Goal: Information Seeking & Learning: Learn about a topic

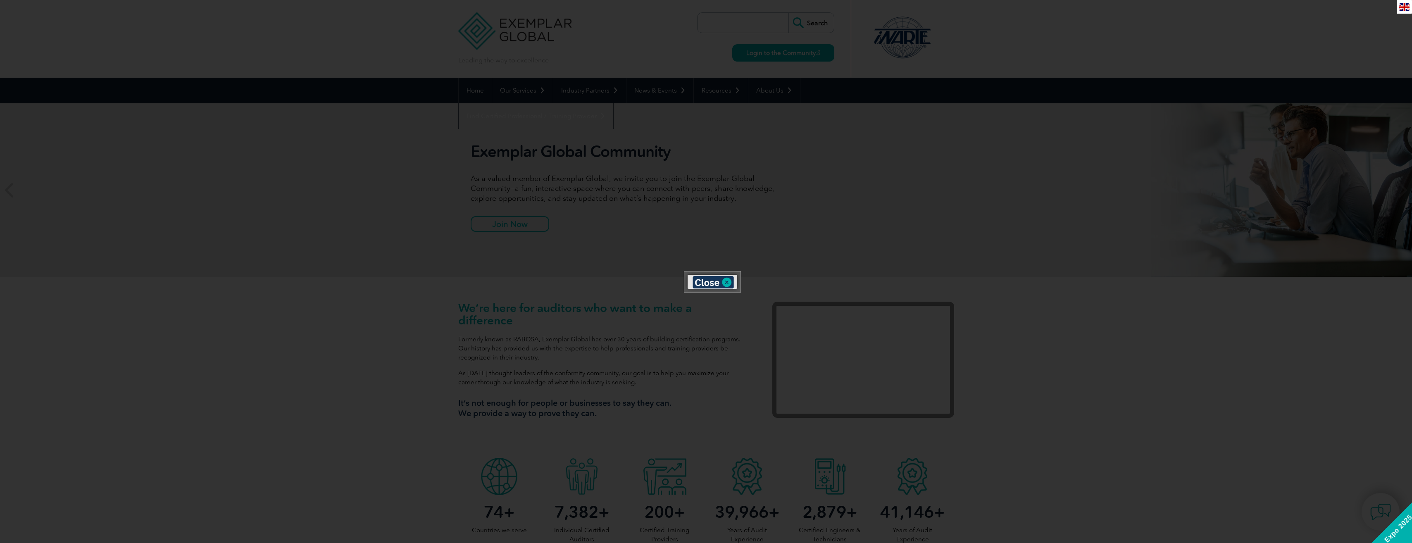
click at [987, 240] on div at bounding box center [706, 271] width 1412 height 543
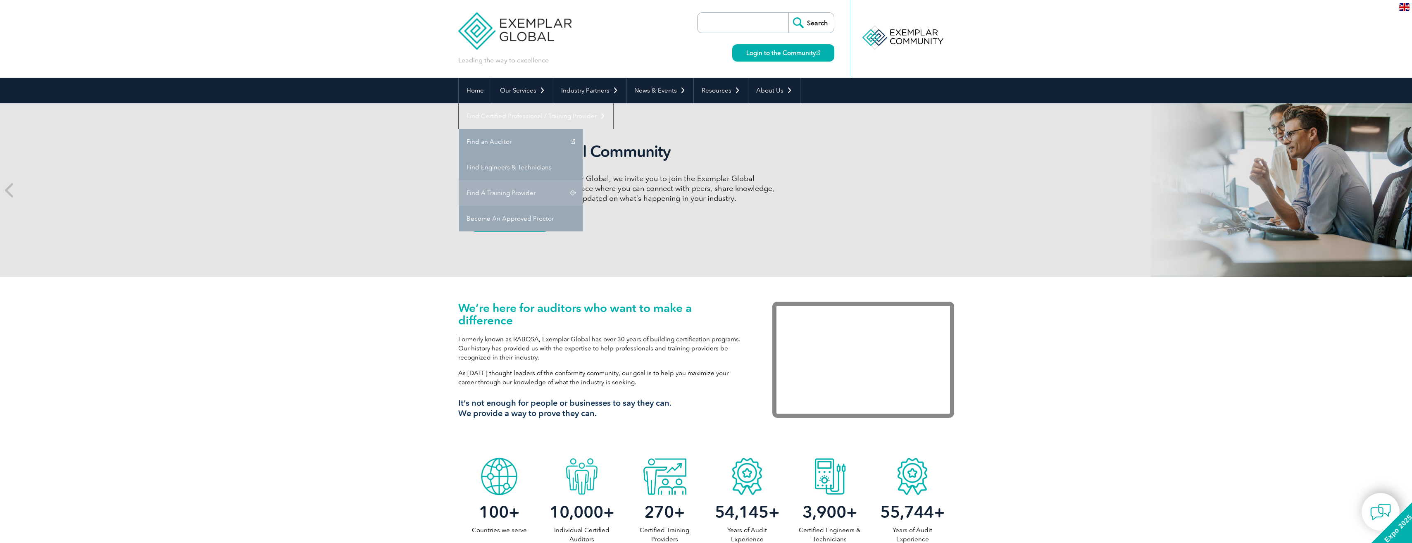
click at [583, 180] on link "Find A Training Provider" at bounding box center [521, 193] width 124 height 26
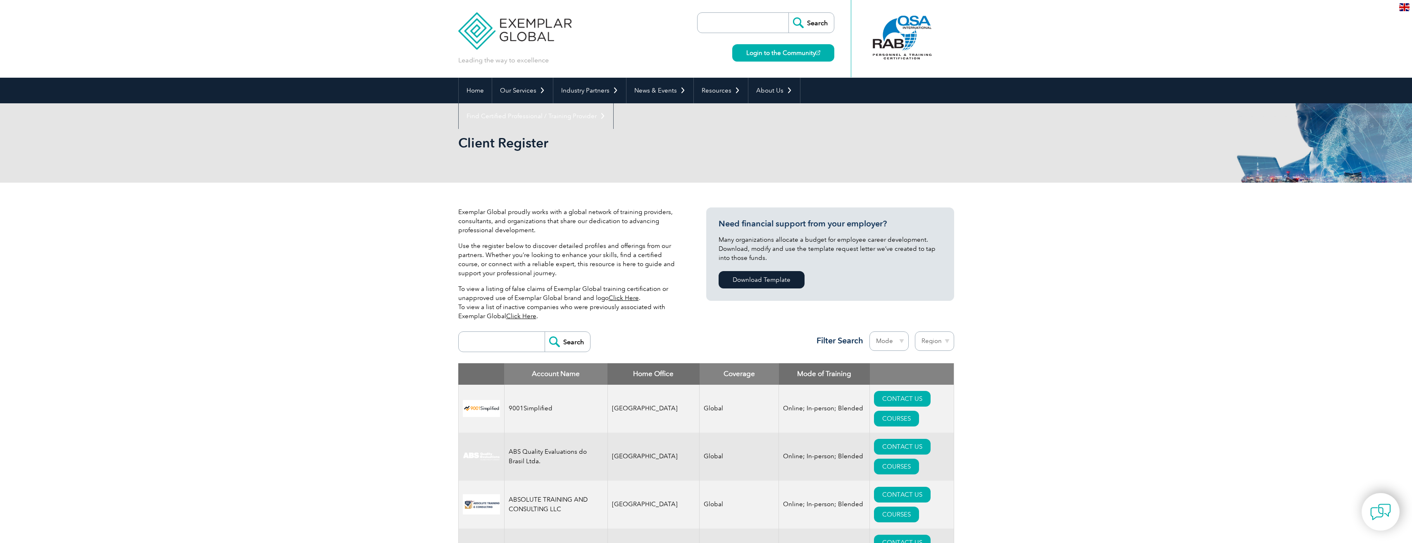
click at [887, 339] on select "Mode Online In-person Blended" at bounding box center [888, 340] width 39 height 19
click at [936, 342] on select "Region [GEOGRAPHIC_DATA] [GEOGRAPHIC_DATA] [GEOGRAPHIC_DATA] [GEOGRAPHIC_DATA] …" at bounding box center [934, 340] width 39 height 19
select select "[GEOGRAPHIC_DATA]"
click at [915, 331] on select "Region [GEOGRAPHIC_DATA] [GEOGRAPHIC_DATA] [GEOGRAPHIC_DATA] [GEOGRAPHIC_DATA] …" at bounding box center [934, 340] width 39 height 19
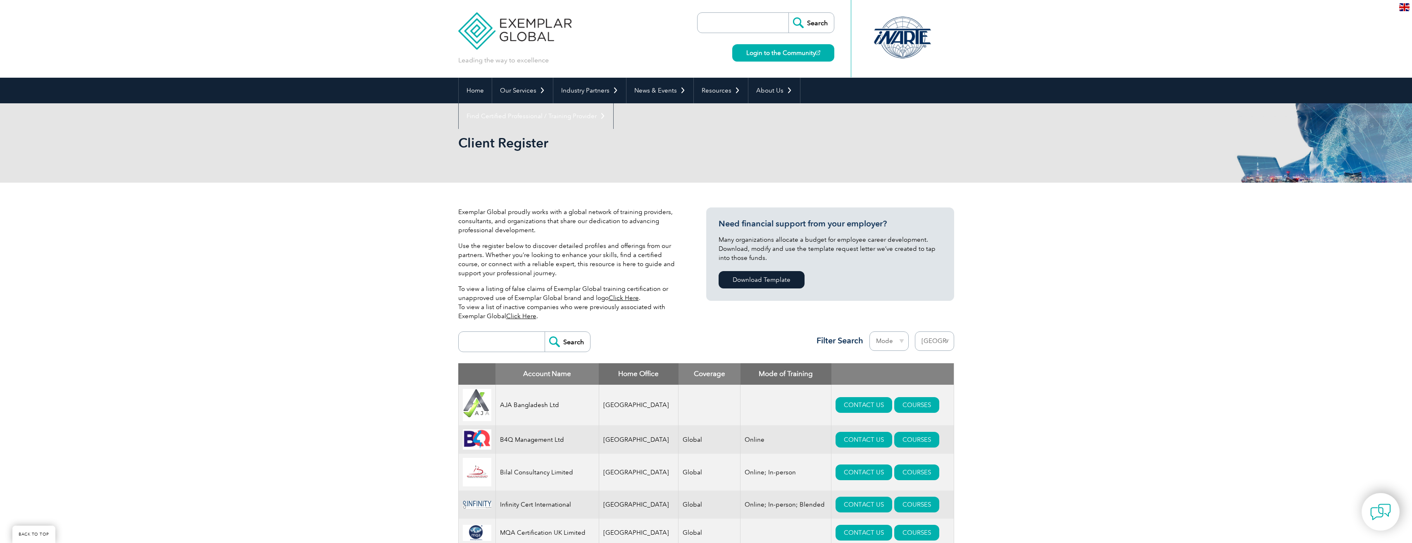
select select "United Kingdom"
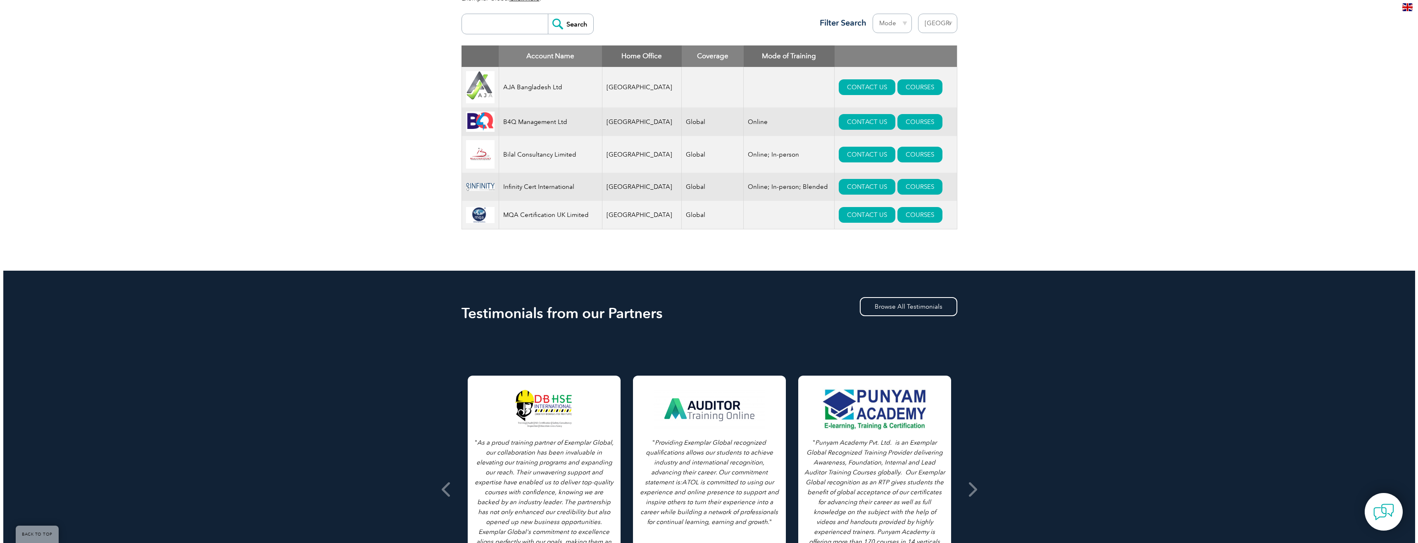
scroll to position [331, 0]
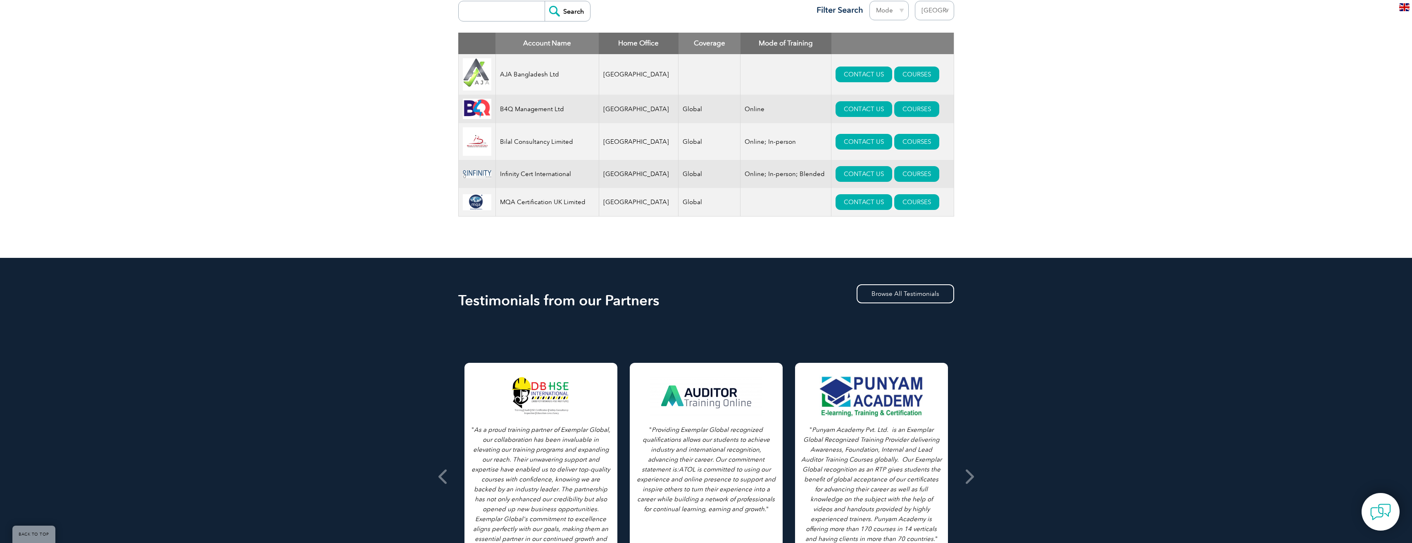
click at [906, 197] on td "CONTACT US COURSES" at bounding box center [892, 202] width 122 height 29
click at [906, 203] on link "COURSES" at bounding box center [916, 202] width 45 height 16
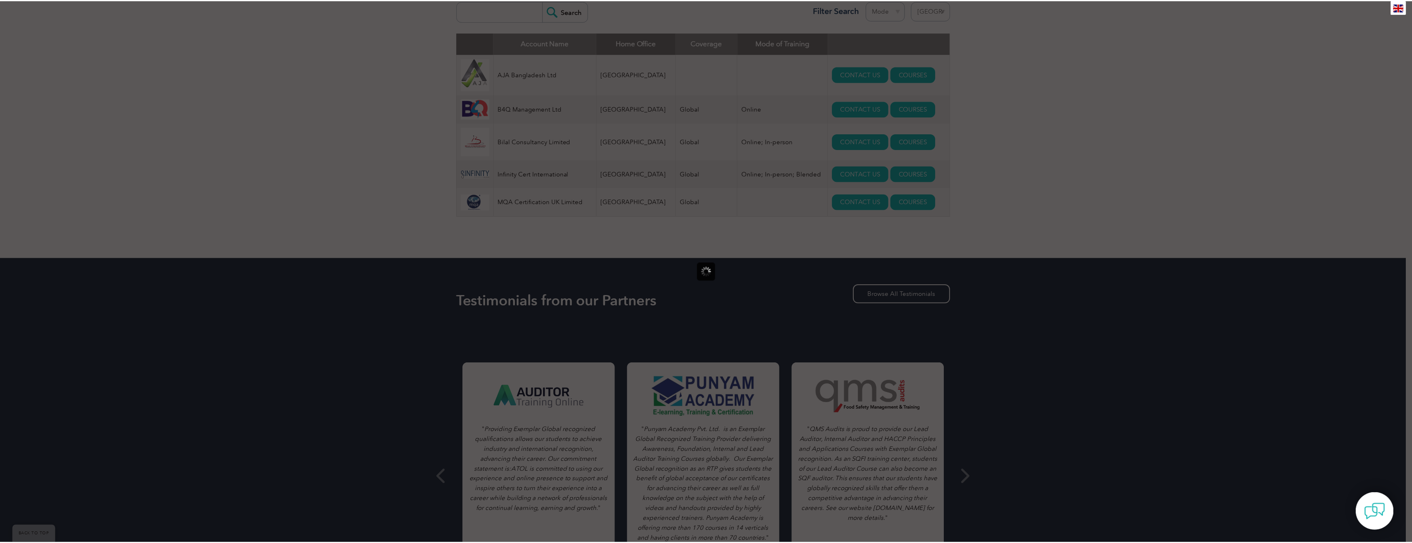
scroll to position [0, 0]
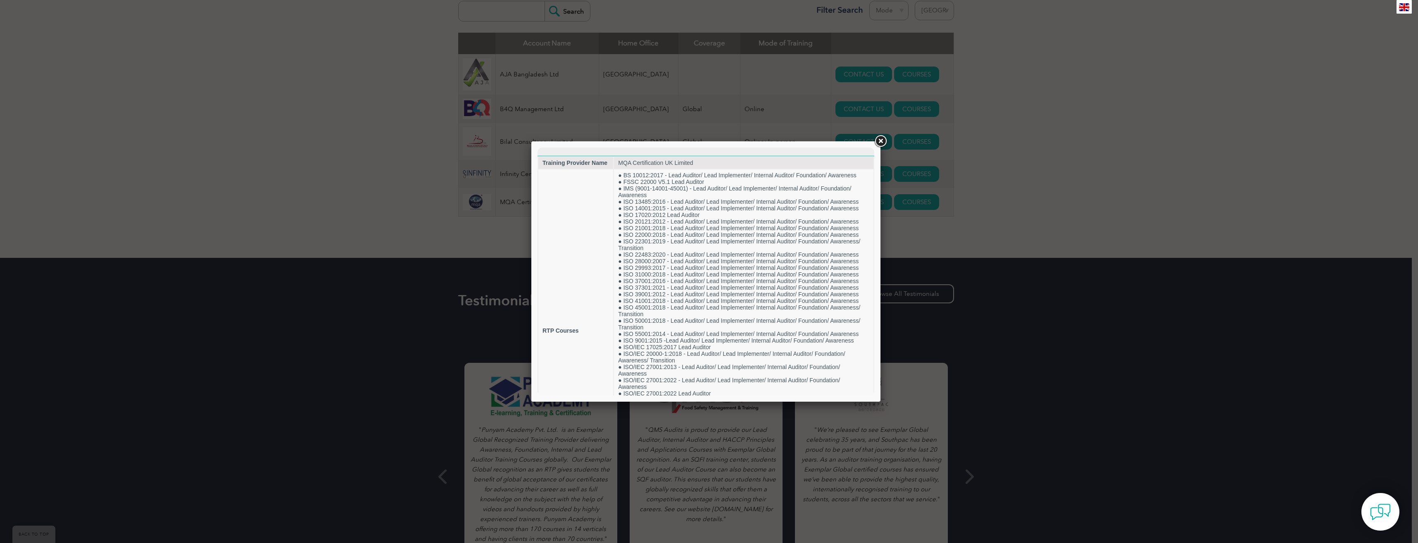
click at [878, 142] on link at bounding box center [880, 141] width 15 height 15
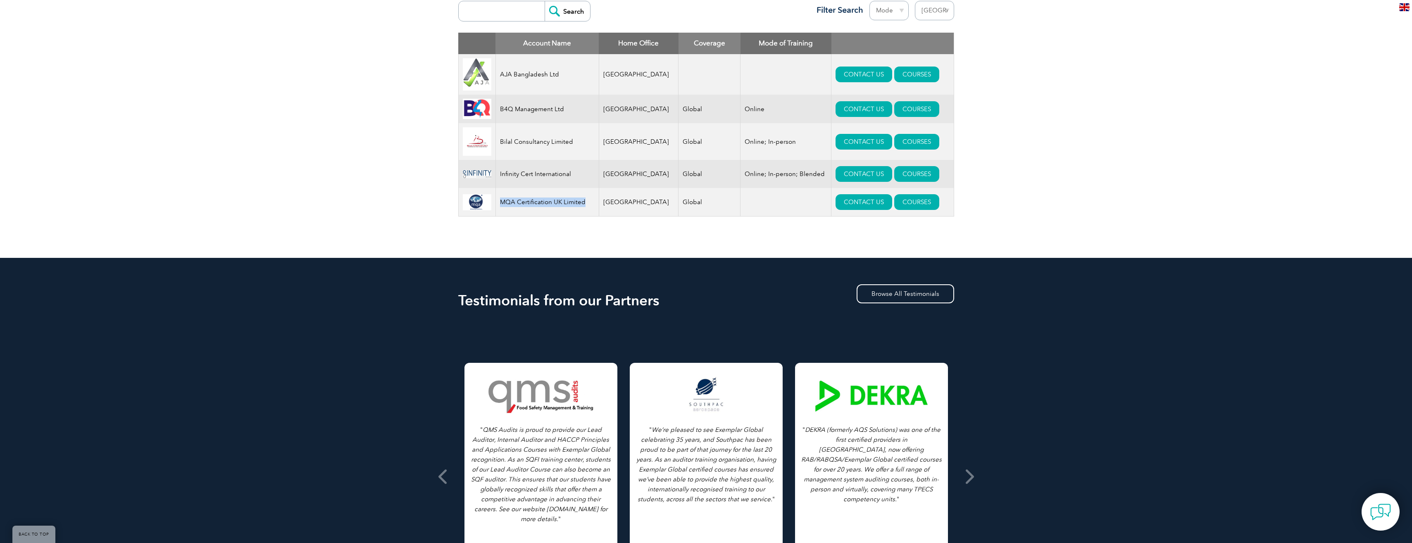
drag, startPoint x: 592, startPoint y: 207, endPoint x: 500, endPoint y: 201, distance: 91.5
click at [500, 201] on td "MQA Certification UK Limited" at bounding box center [546, 202] width 103 height 29
copy td "MQA Certification UK Limited"
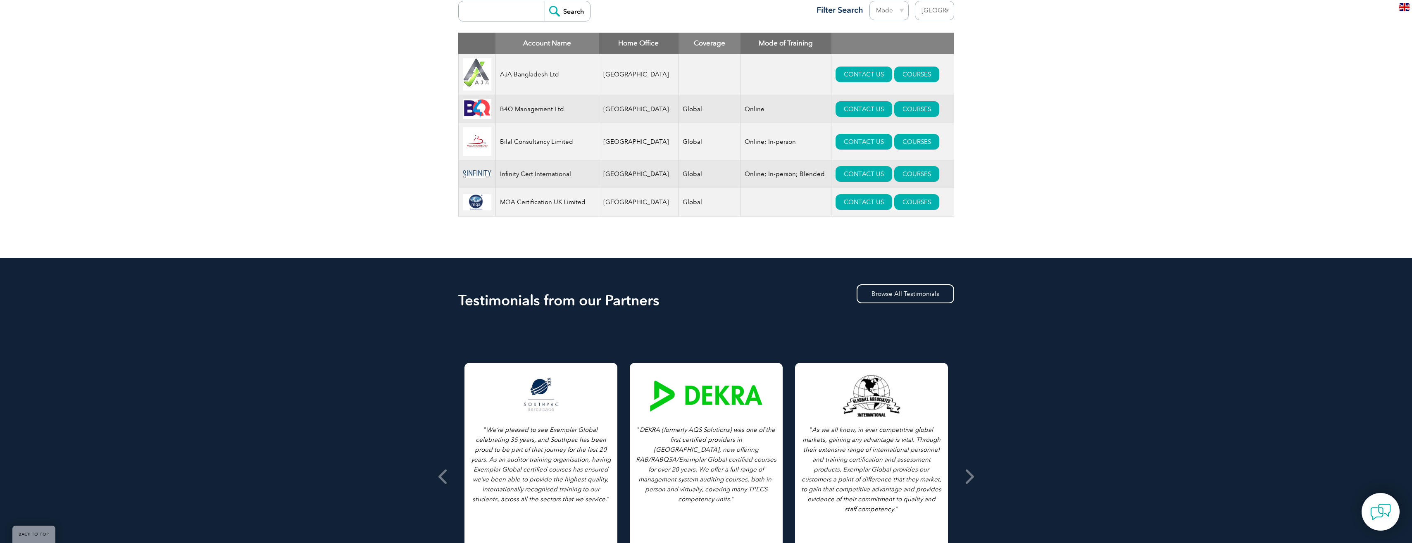
click at [222, 256] on div "Exemplar Global proudly works with a global network of training providers, cons…" at bounding box center [706, 55] width 1412 height 406
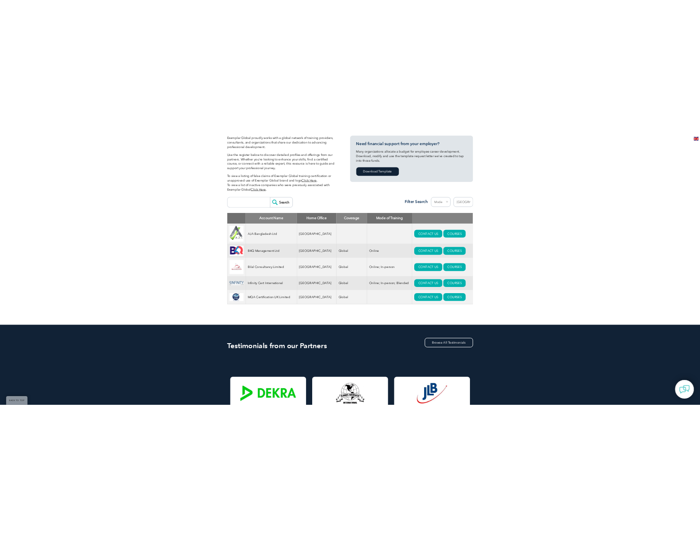
scroll to position [124, 0]
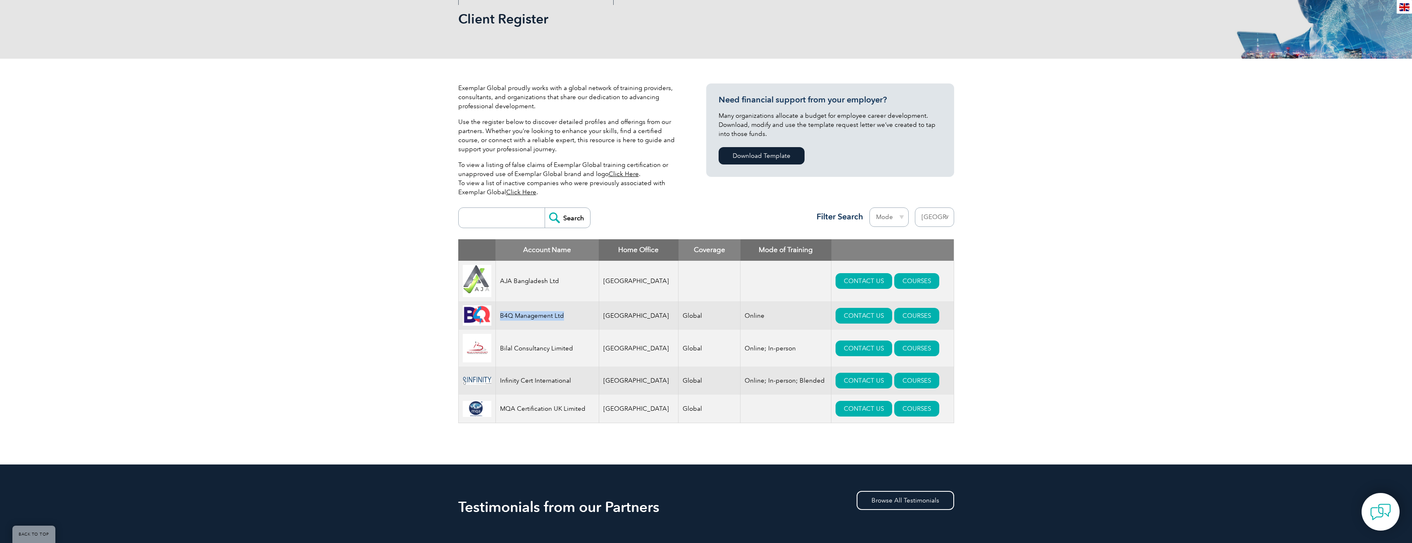
drag, startPoint x: 583, startPoint y: 319, endPoint x: 502, endPoint y: 323, distance: 81.0
click at [502, 323] on td "B4Q Management Ltd" at bounding box center [546, 315] width 103 height 29
copy td "B4Q Management Ltd"
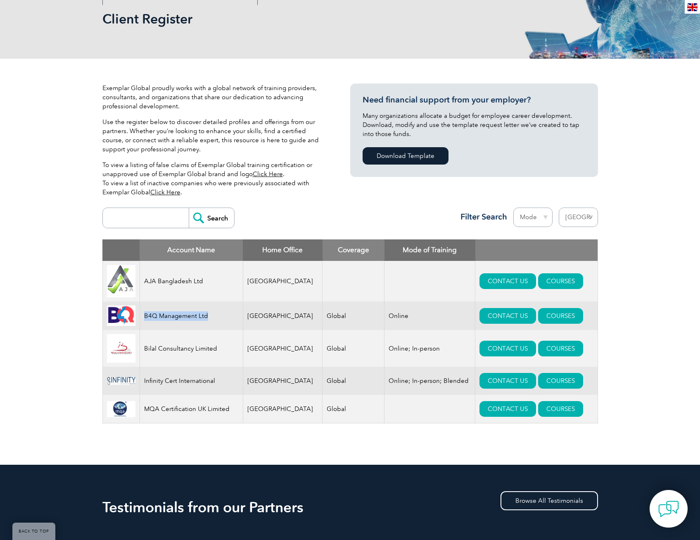
click at [574, 216] on select "Region Australia Bahrain Bangladesh Brazil Canada Colombia Dominican Republic E…" at bounding box center [578, 216] width 39 height 19
click at [671, 337] on div "Exemplar Global proudly works with a global network of training providers, cons…" at bounding box center [350, 262] width 700 height 406
click at [86, 415] on div "Exemplar Global proudly works with a global network of training providers, cons…" at bounding box center [350, 262] width 700 height 406
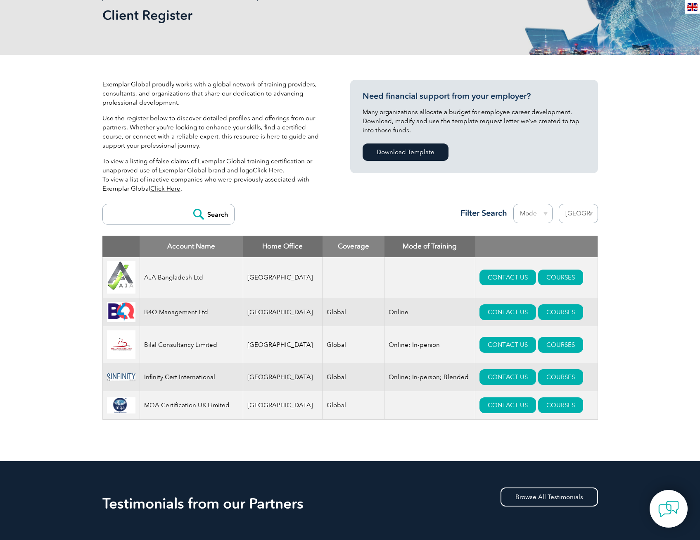
scroll to position [0, 0]
